Goal: Transaction & Acquisition: Purchase product/service

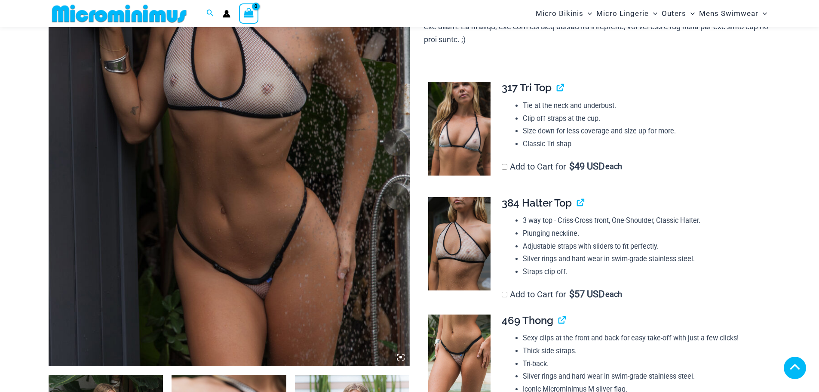
scroll to position [321, 0]
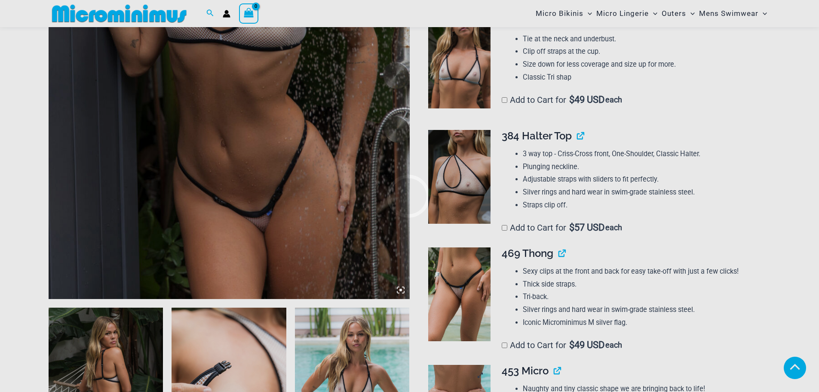
scroll to position [559, 0]
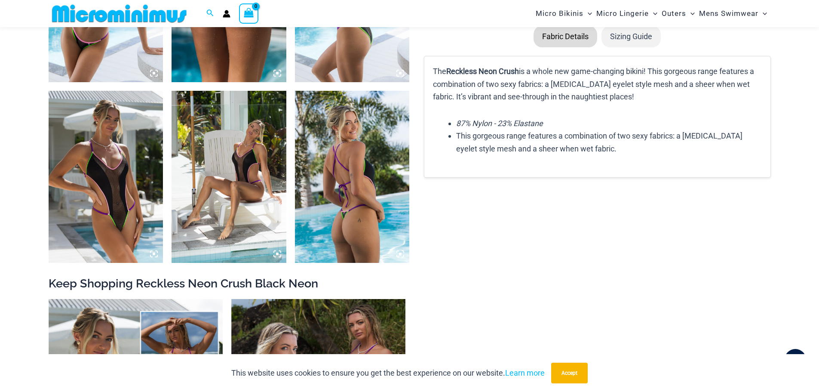
scroll to position [1282, 0]
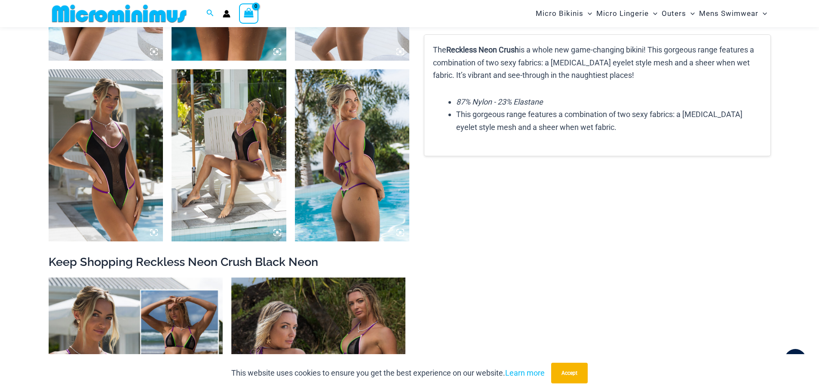
click at [116, 139] on img at bounding box center [106, 155] width 115 height 172
